Goal: Task Accomplishment & Management: Manage account settings

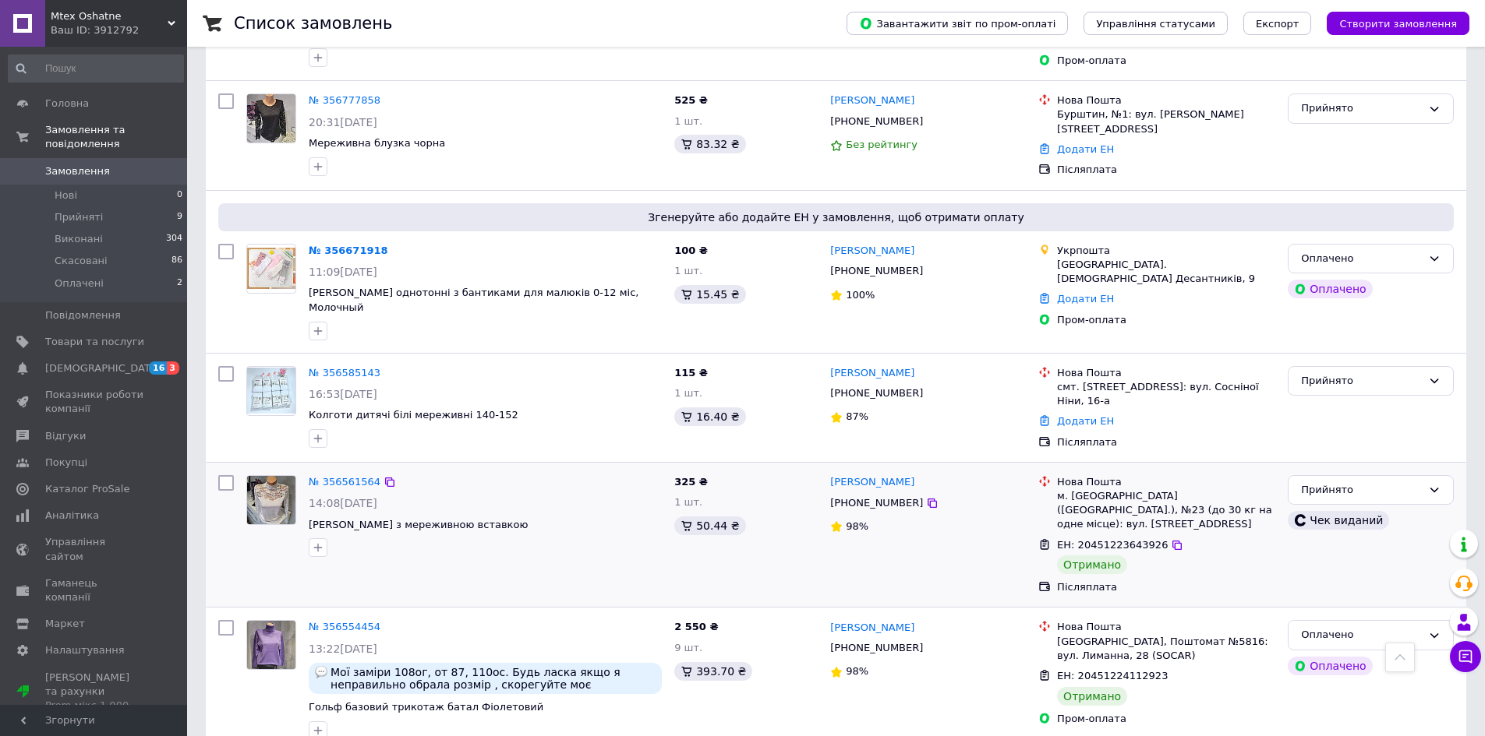
scroll to position [312, 0]
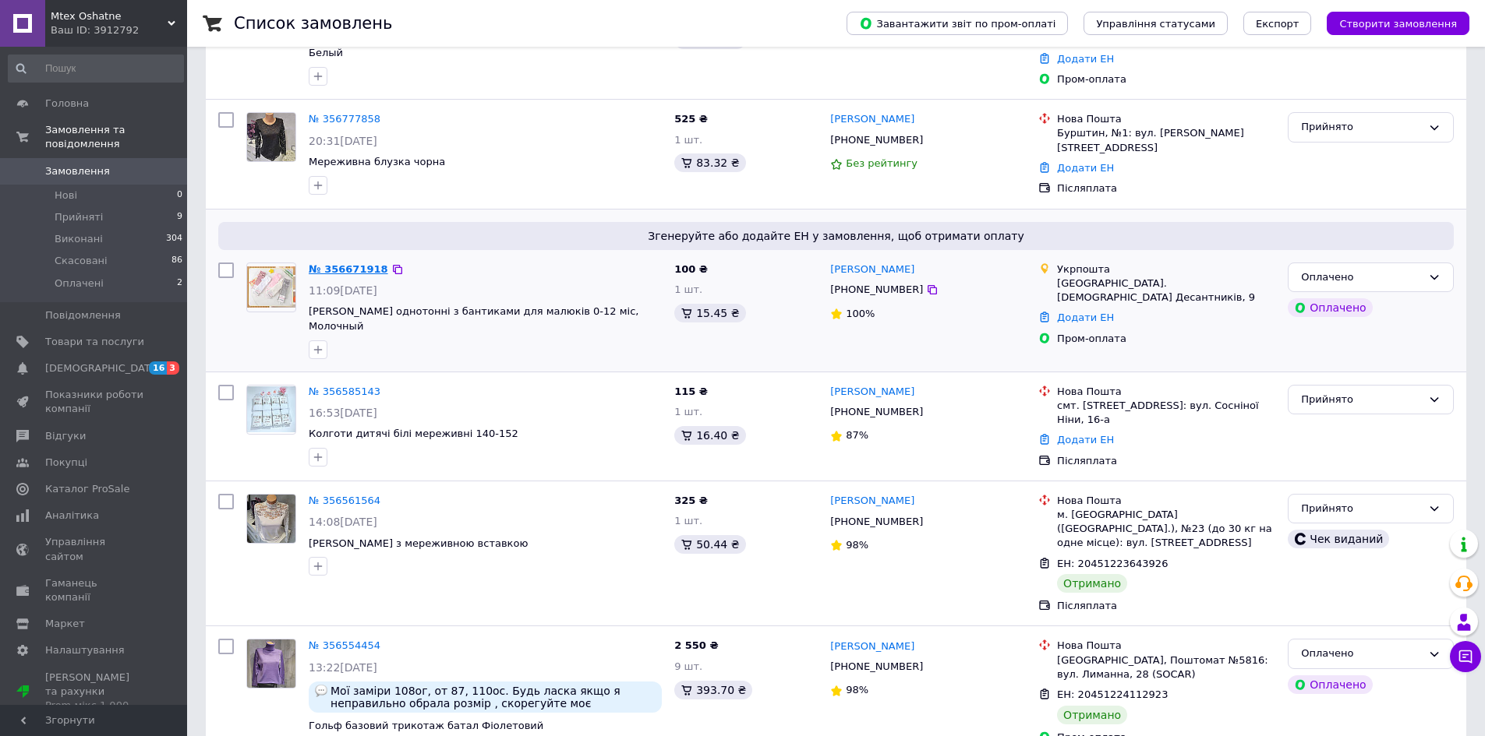
click at [348, 263] on link "№ 356671918" at bounding box center [348, 269] width 79 height 12
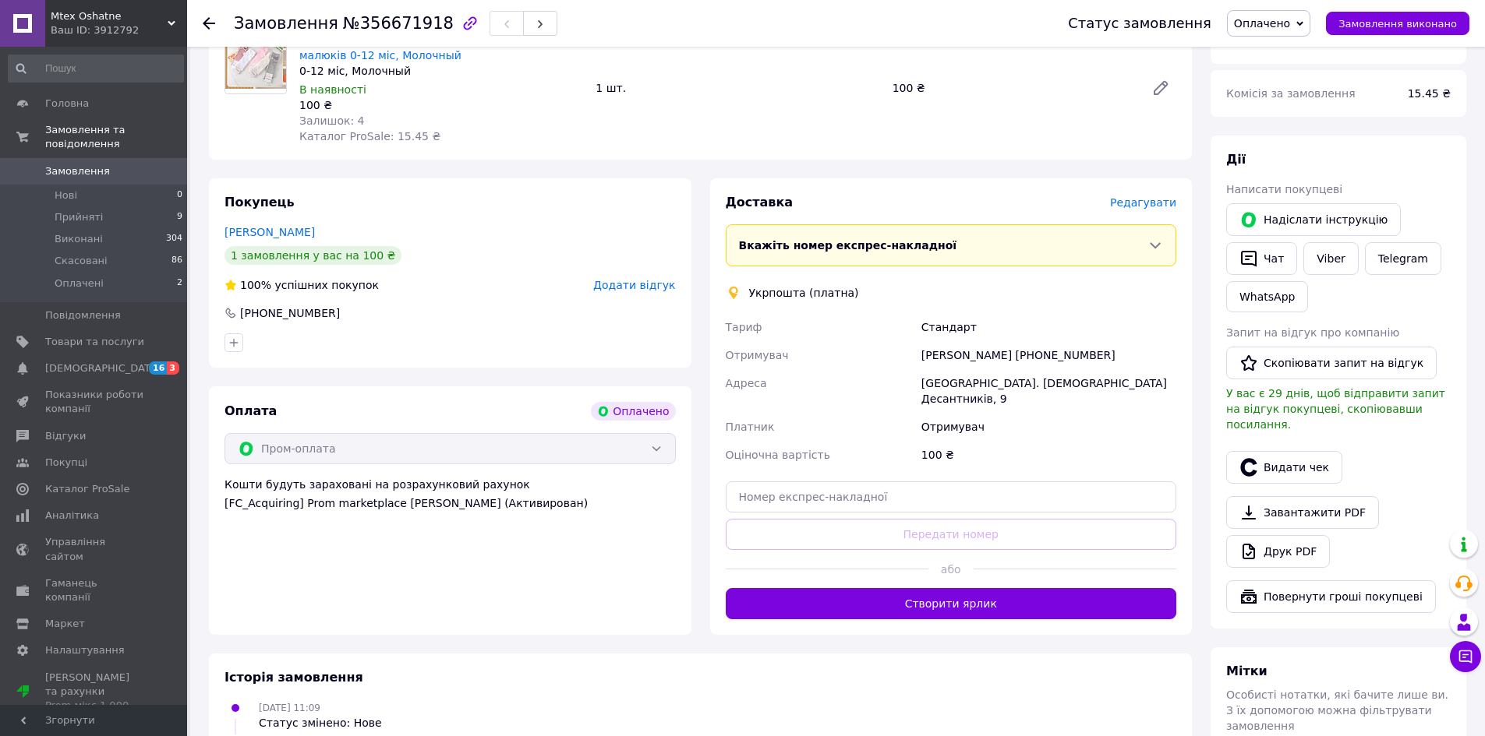
scroll to position [234, 0]
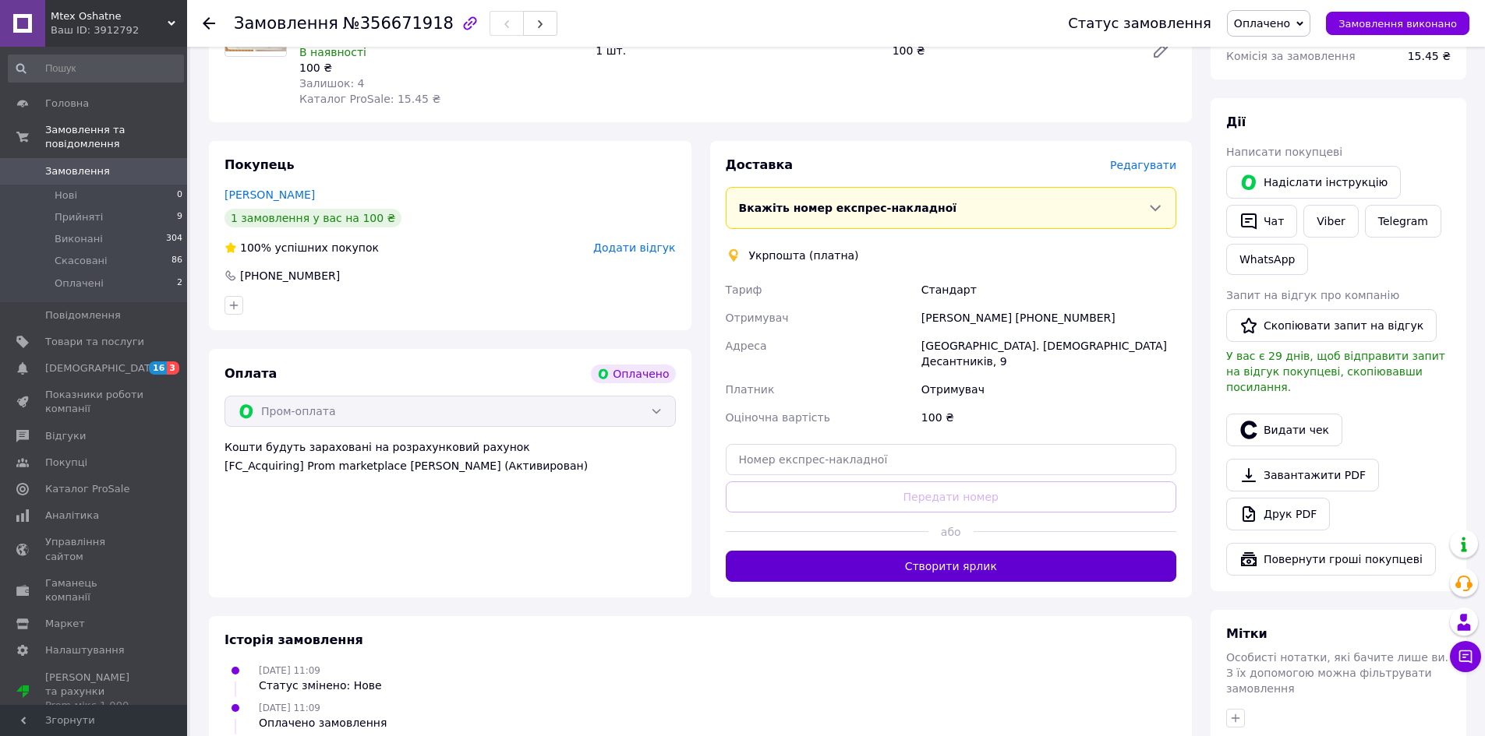
click at [973, 551] on button "Створити ярлик" at bounding box center [951, 566] width 451 height 31
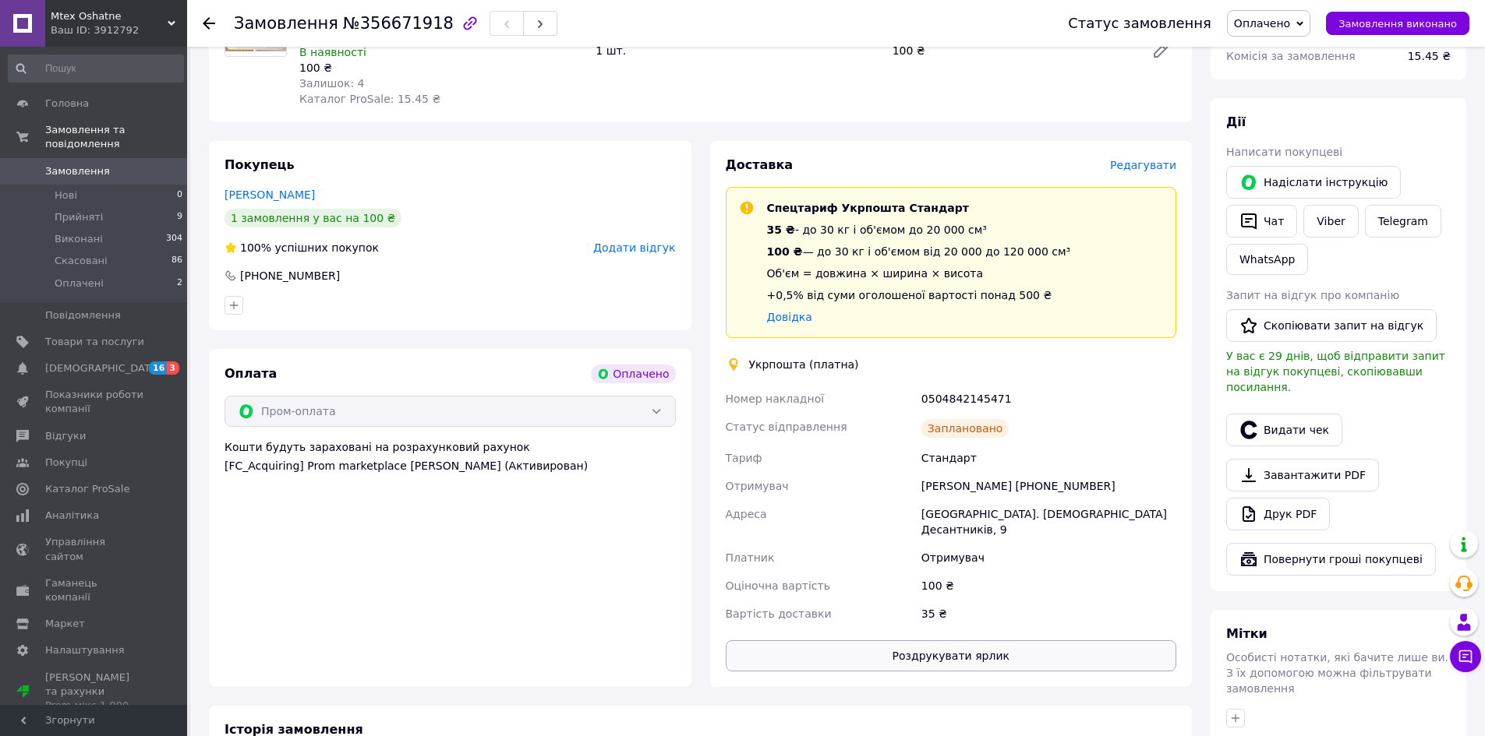
click at [955, 645] on button "Роздрукувати ярлик" at bounding box center [951, 656] width 451 height 31
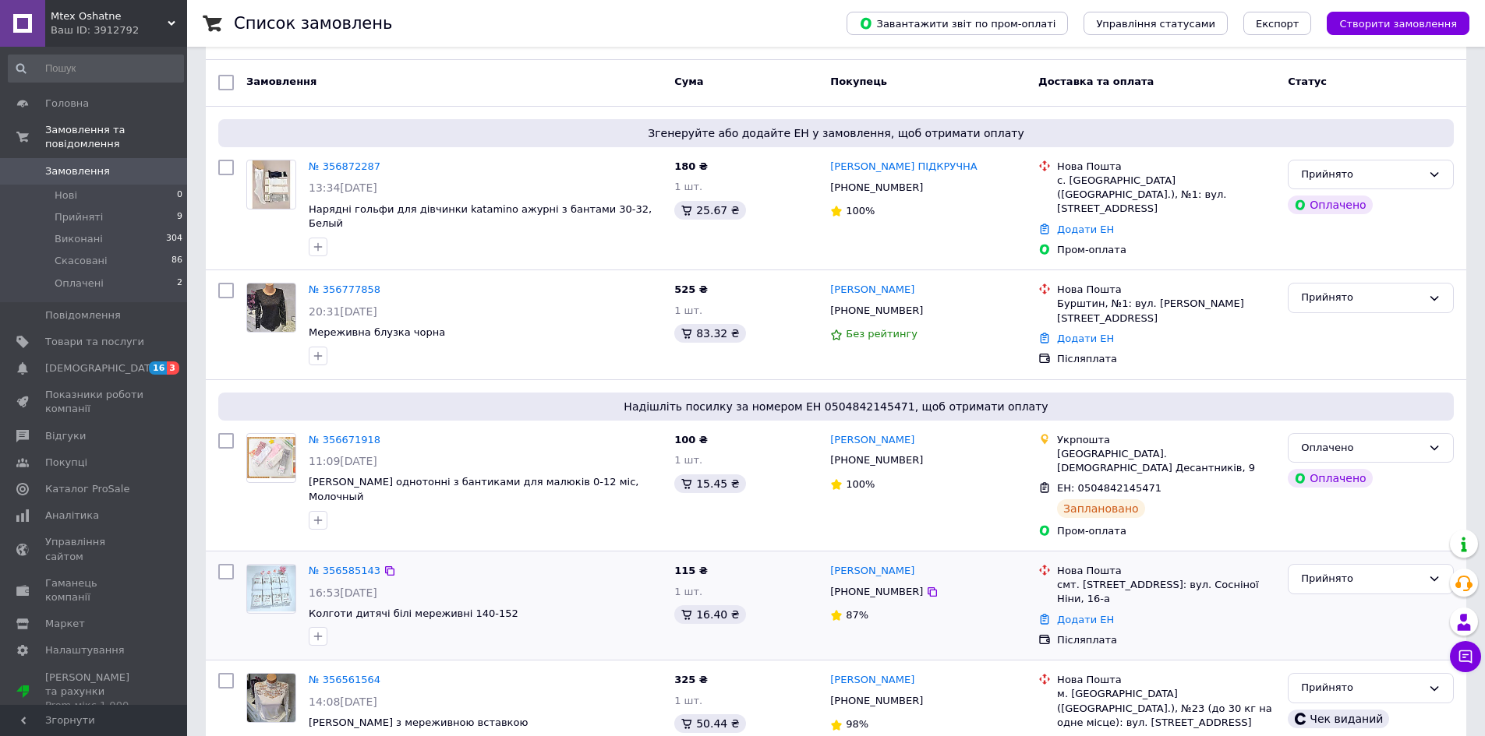
scroll to position [156, 0]
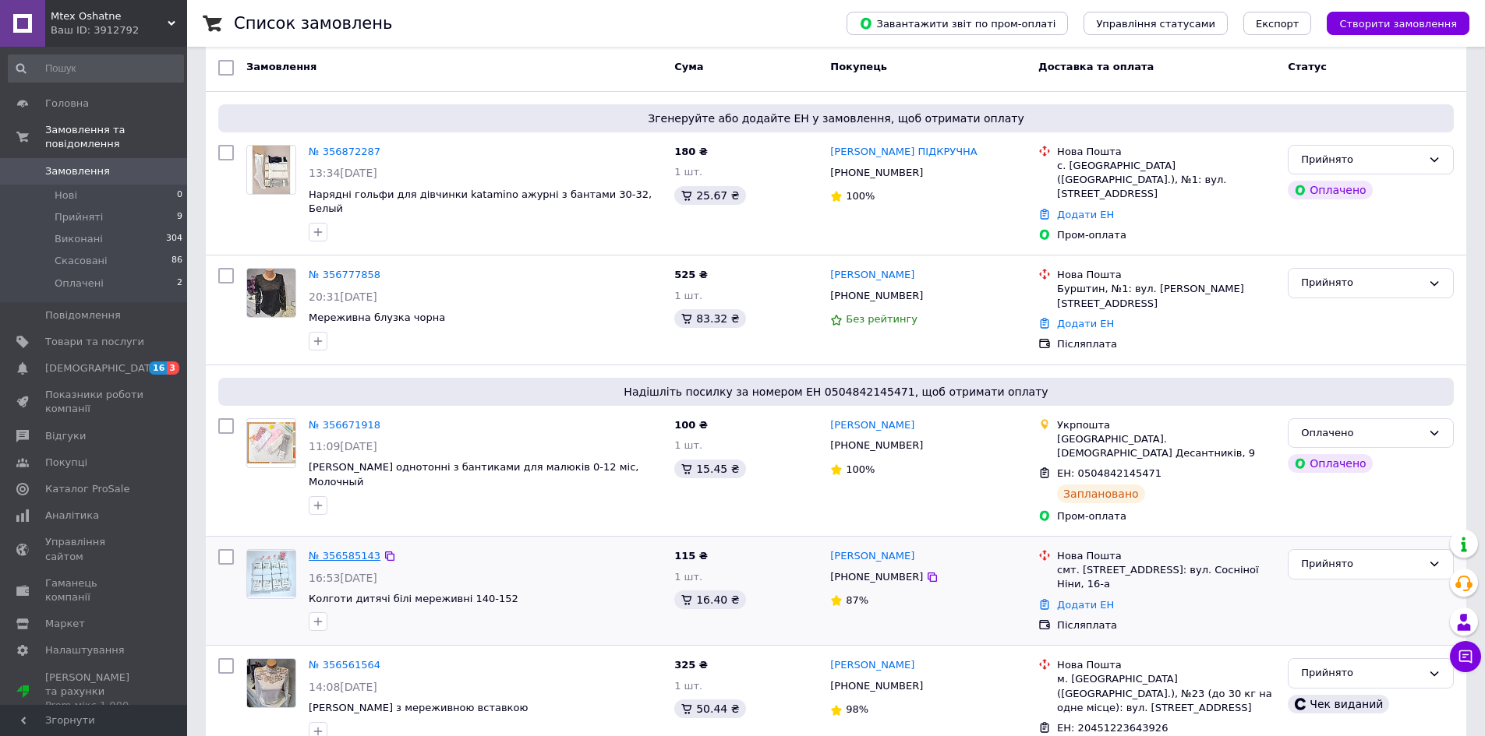
click at [343, 550] on link "№ 356585143" at bounding box center [345, 556] width 72 height 12
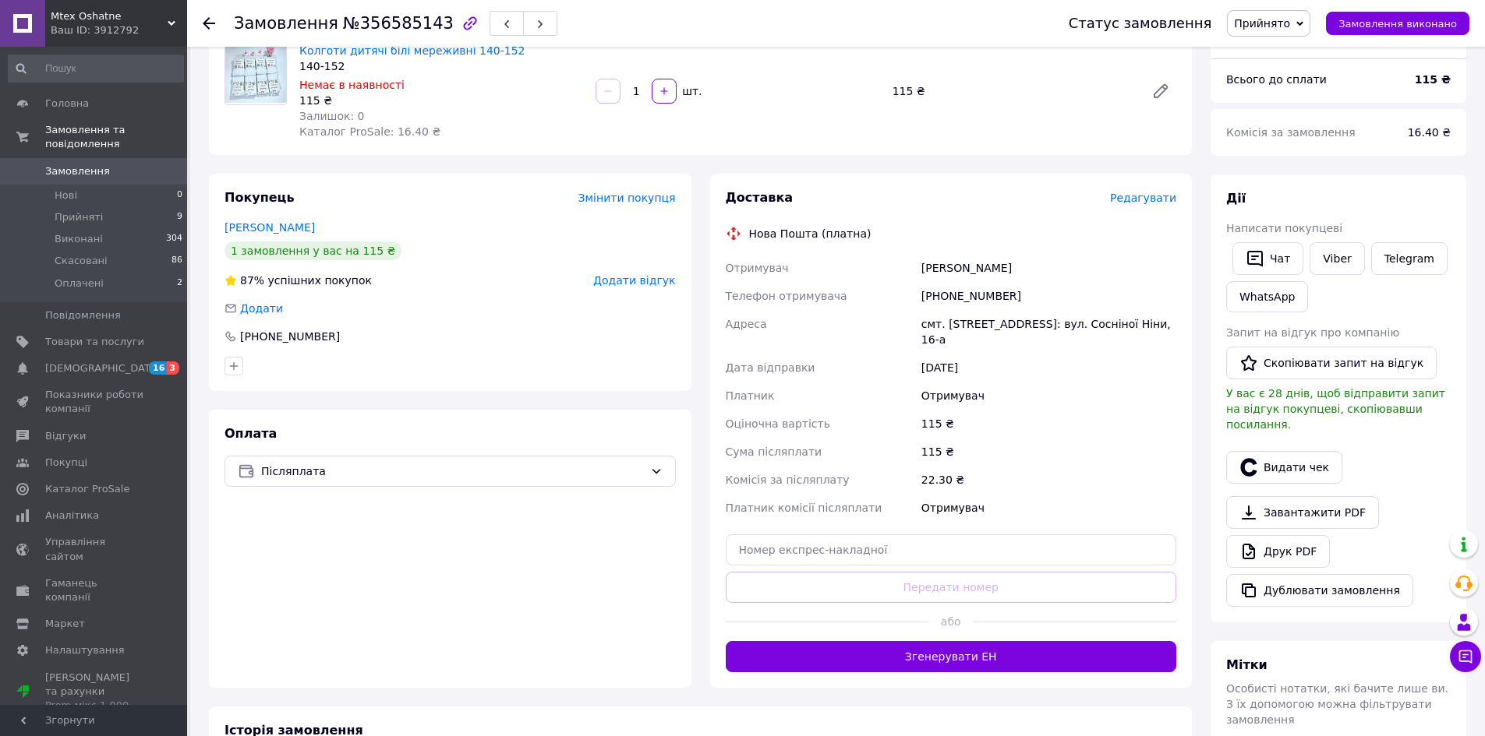
scroll to position [234, 0]
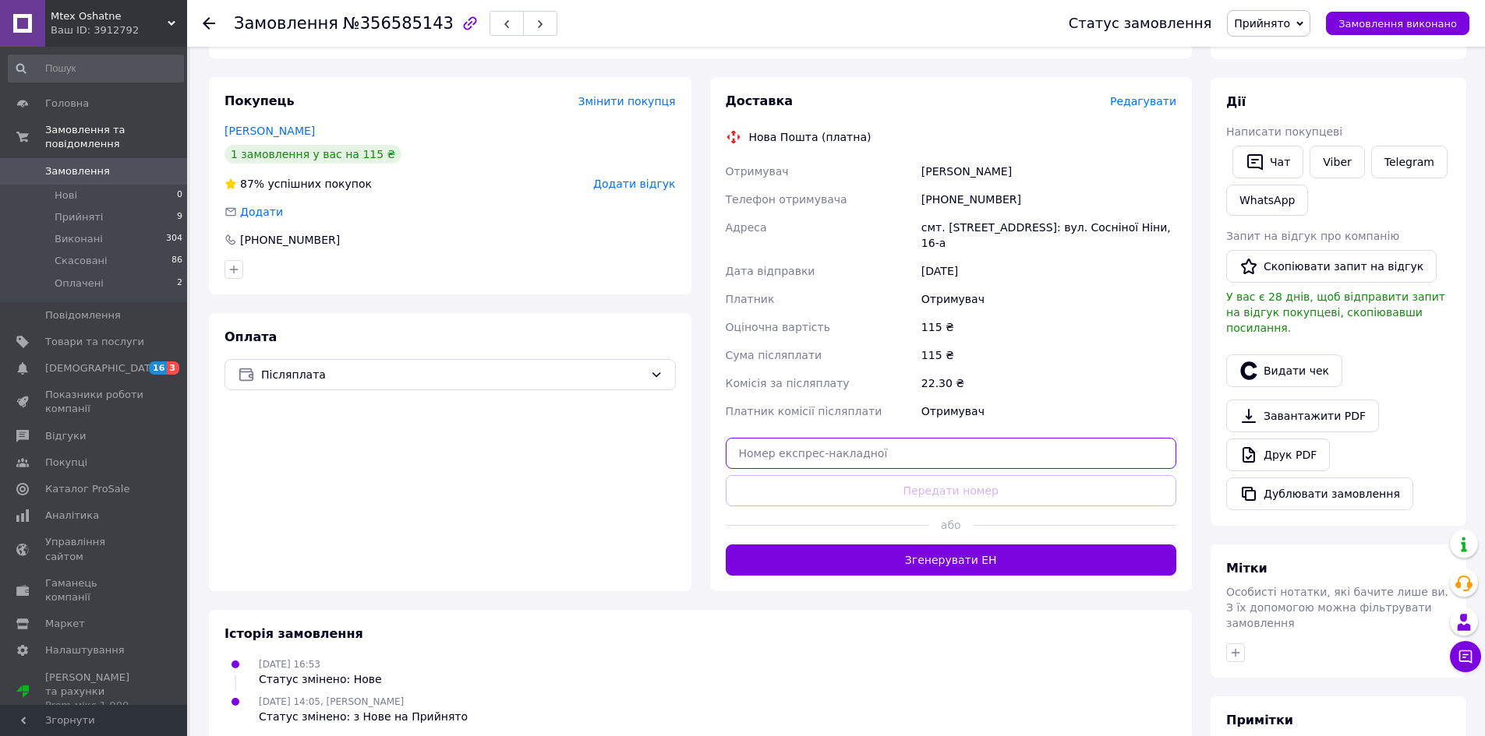
click at [875, 455] on input "text" at bounding box center [951, 453] width 451 height 31
paste input "20451225342837"
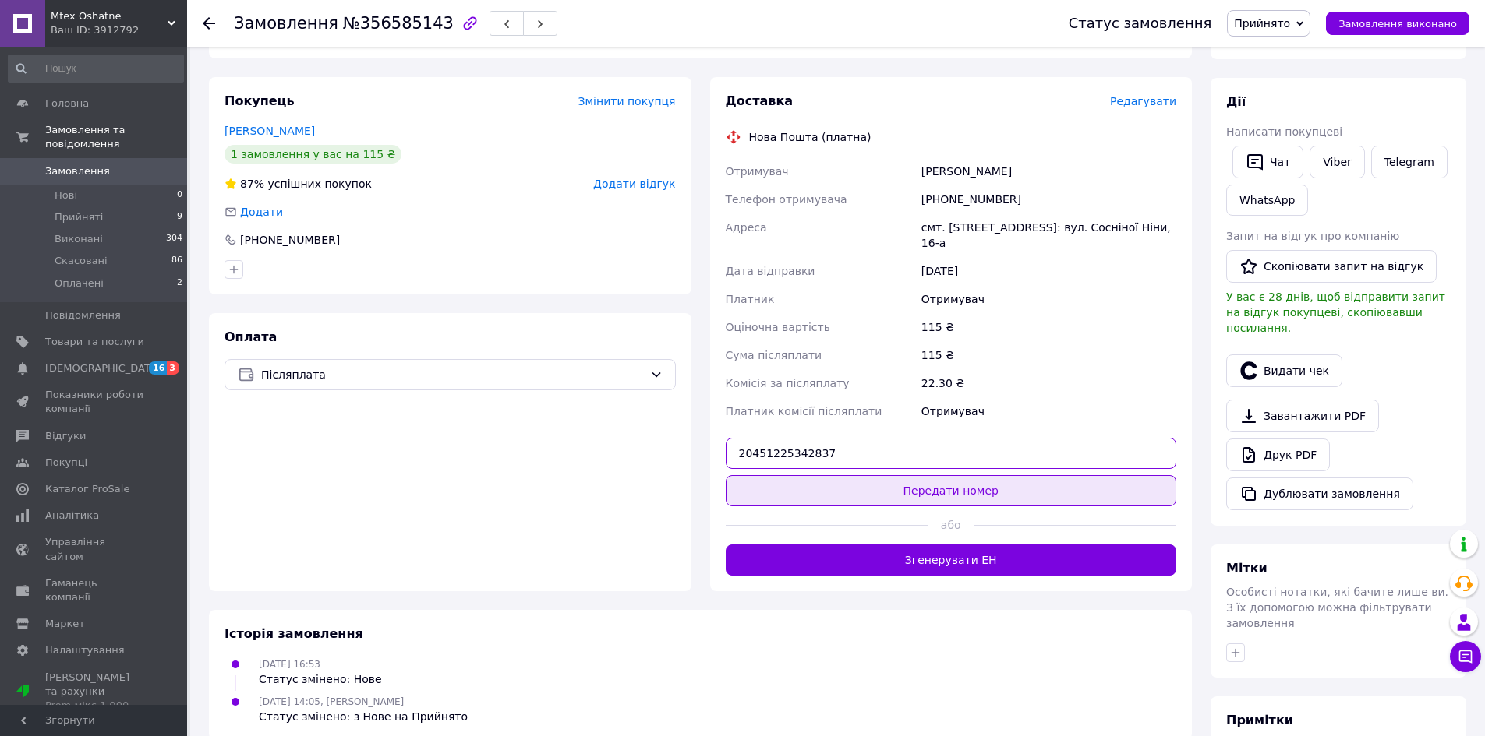
type input "20451225342837"
click at [973, 490] on button "Передати номер" at bounding box center [951, 490] width 451 height 31
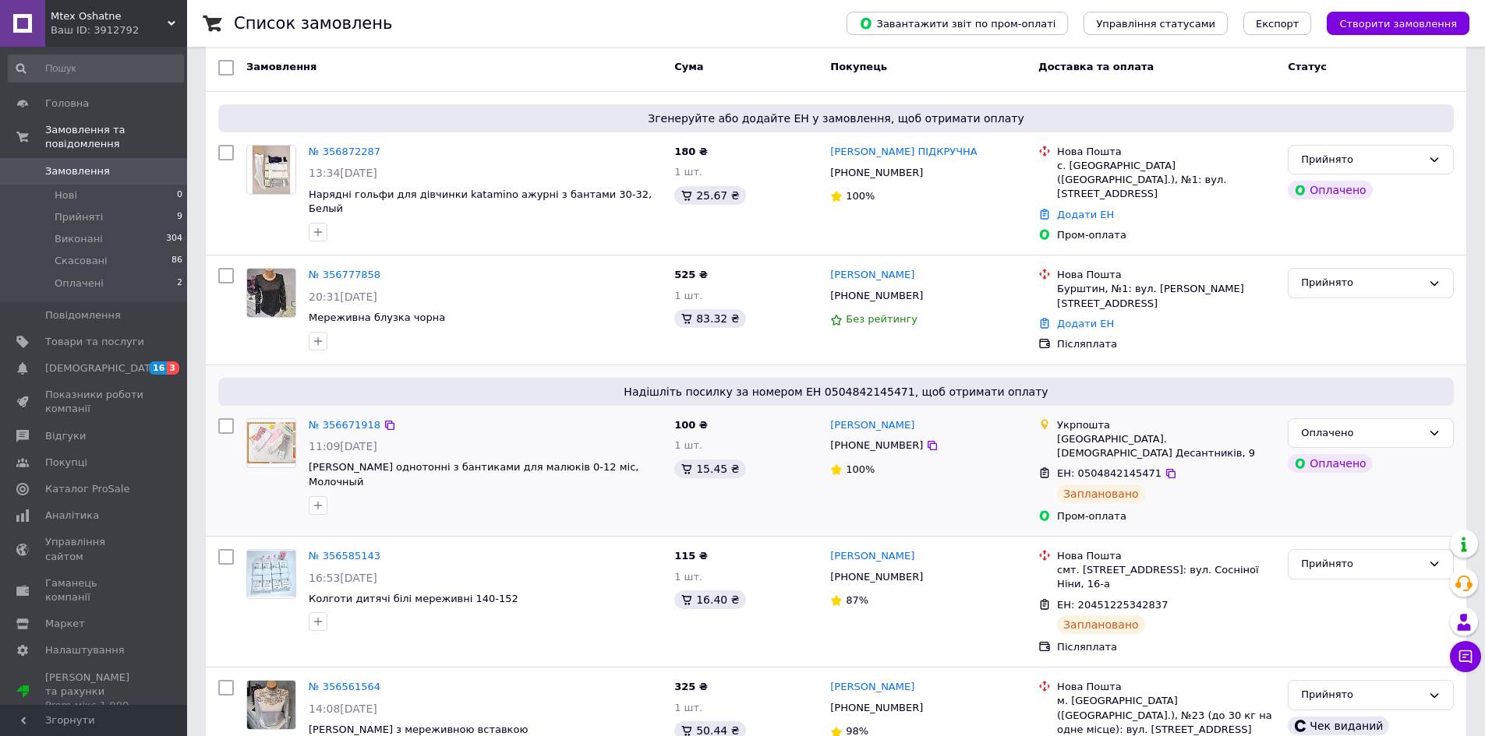
scroll to position [156, 0]
click at [330, 150] on link "№ 356872287" at bounding box center [345, 152] width 72 height 12
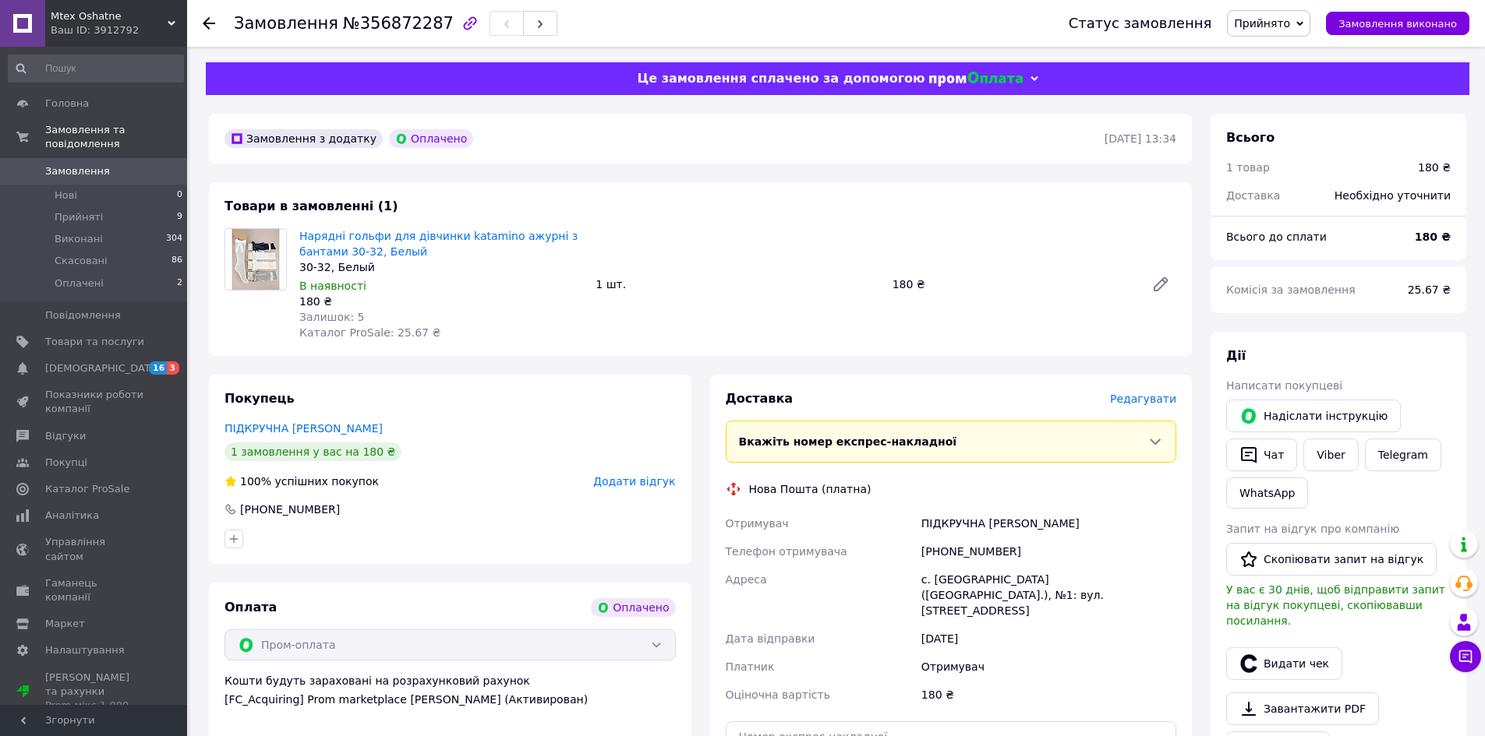
click at [1150, 396] on span "Редагувати" at bounding box center [1143, 399] width 66 height 12
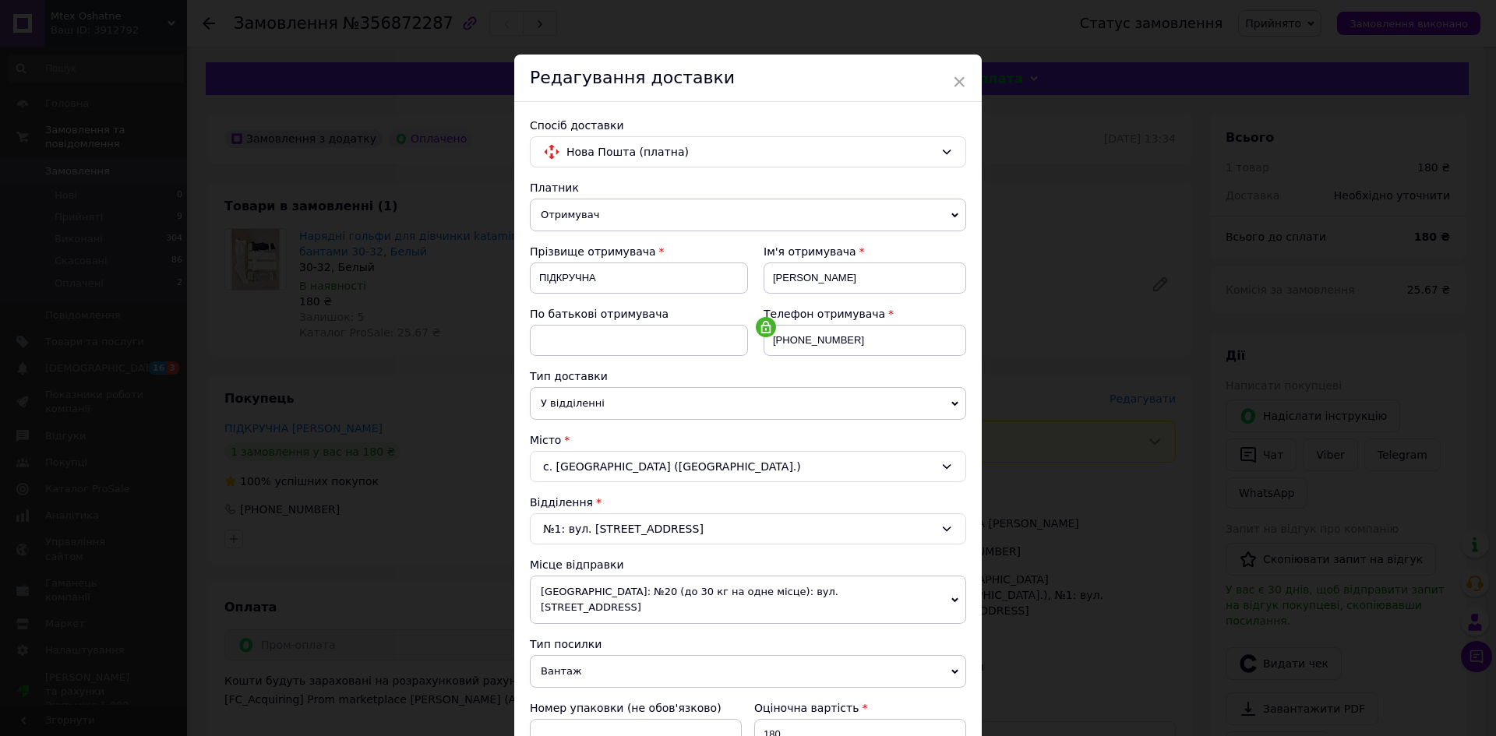
click at [1143, 584] on div "× Редагування доставки Спосіб доставки Нова Пошта (платна) Платник Отримувач Ві…" at bounding box center [748, 368] width 1496 height 736
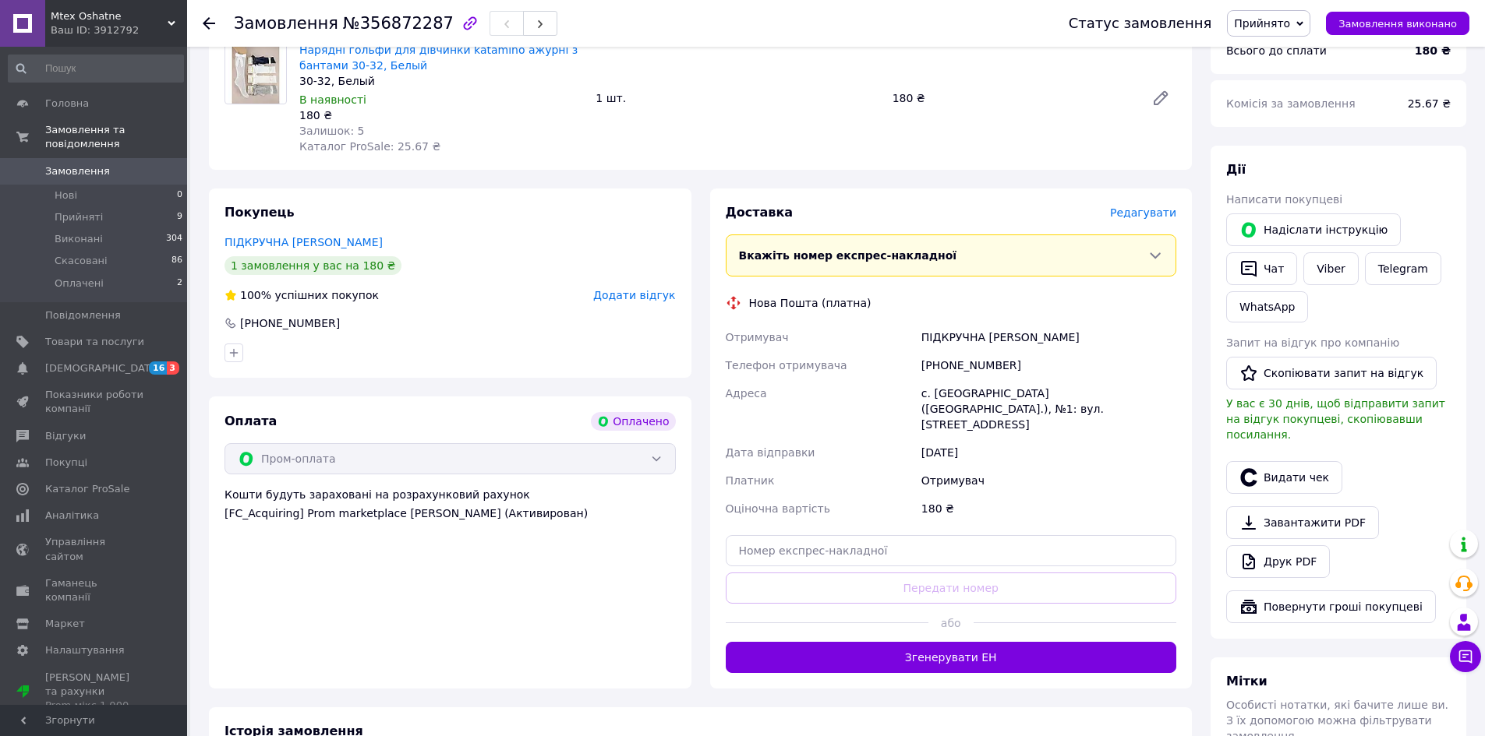
scroll to position [234, 0]
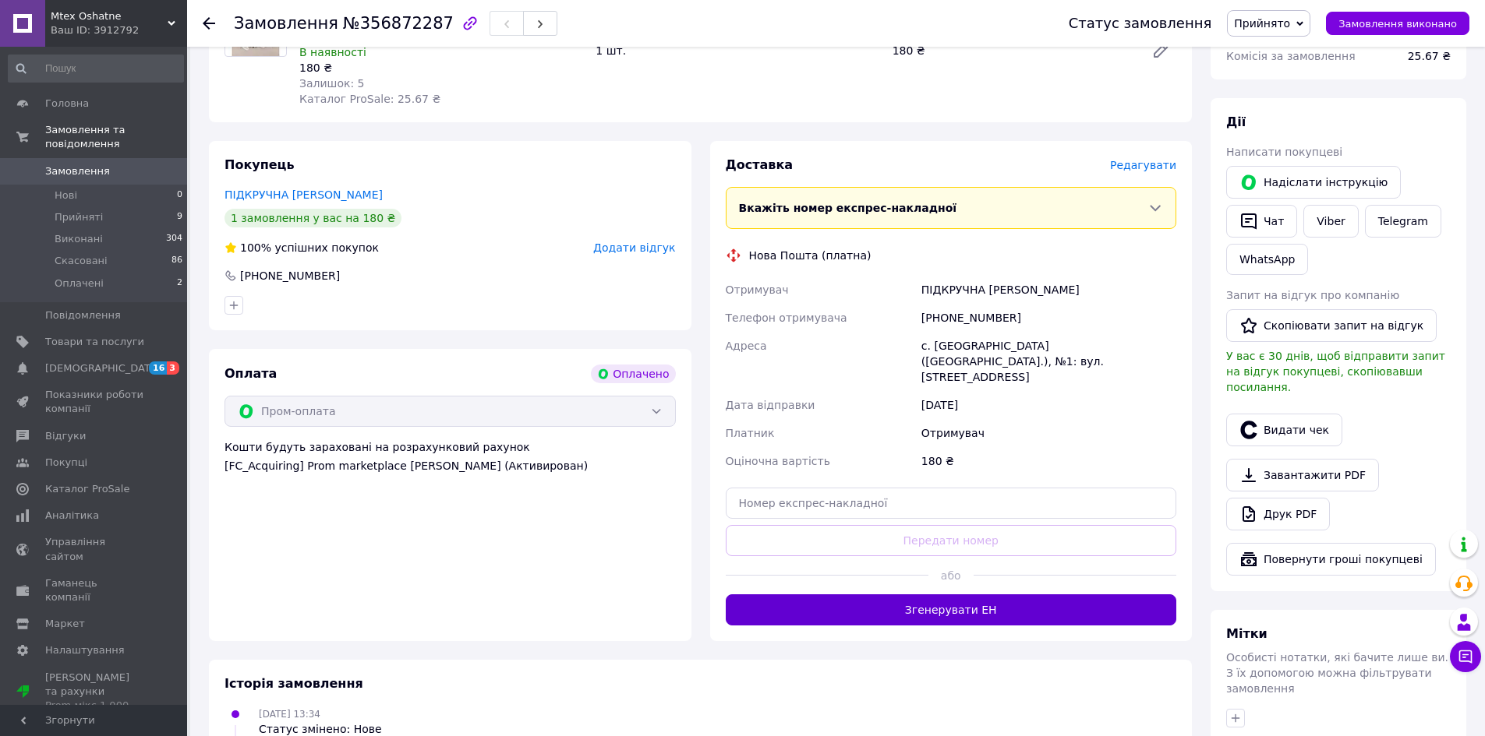
click at [986, 595] on button "Згенерувати ЕН" at bounding box center [951, 610] width 451 height 31
